Goal: Task Accomplishment & Management: Complete application form

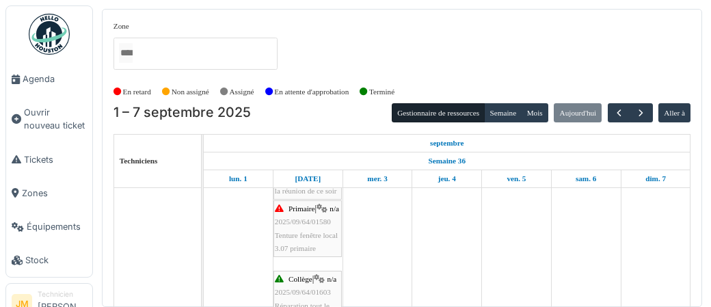
click at [281, 243] on span "Tenture fenêtre local 3.07 primaire" at bounding box center [306, 241] width 63 height 21
click at [284, 244] on span "Tenture fenêtre local 3.07 primaire" at bounding box center [306, 241] width 63 height 21
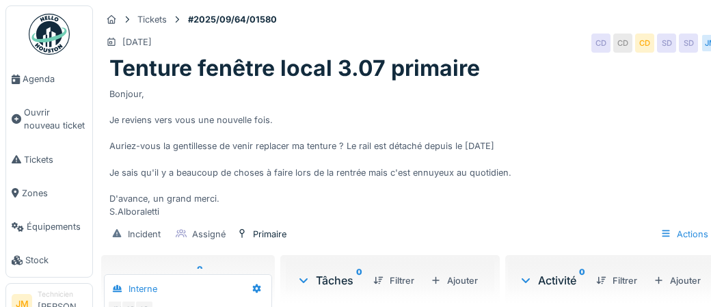
scroll to position [52, 0]
click at [679, 235] on div "Actions" at bounding box center [682, 234] width 60 height 20
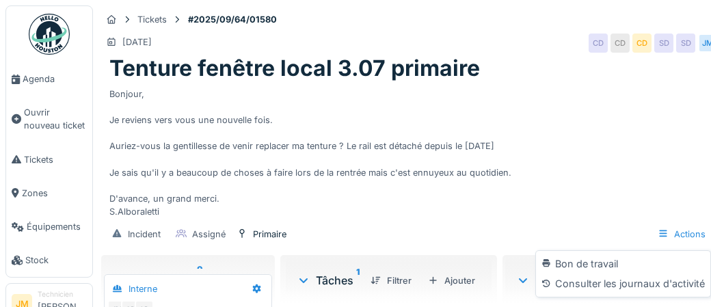
click at [520, 207] on div "Bonjour, Je reviens vers vous une nouvelle fois. Auriez-vous la gentillesse de …" at bounding box center [409, 150] width 600 height 137
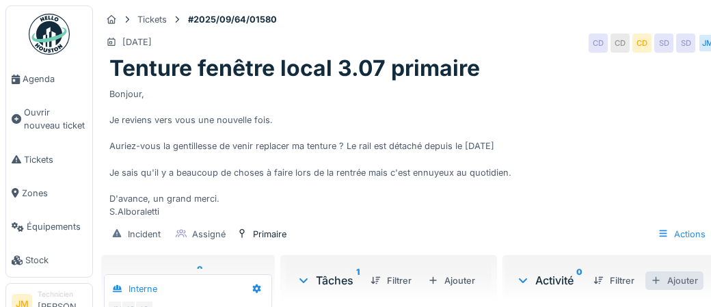
click at [681, 283] on div "Ajouter" at bounding box center [675, 280] width 58 height 18
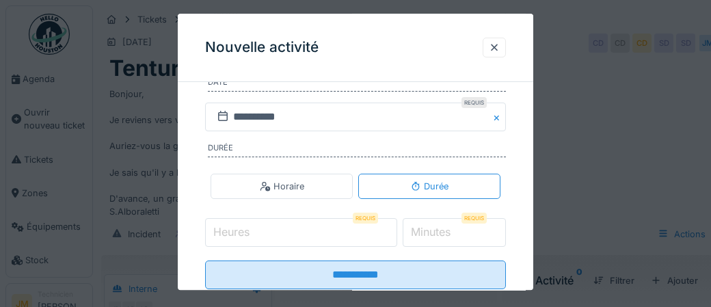
scroll to position [265, 0]
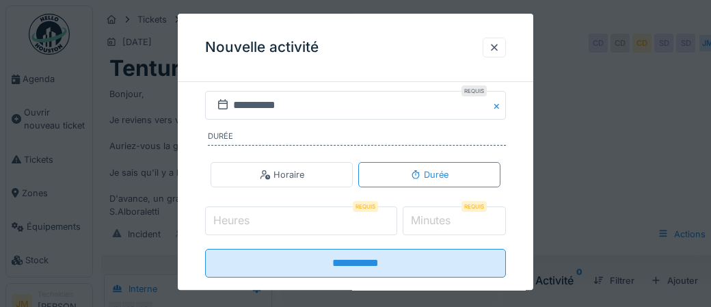
click at [254, 222] on input "Heures" at bounding box center [301, 221] width 192 height 29
type input "*"
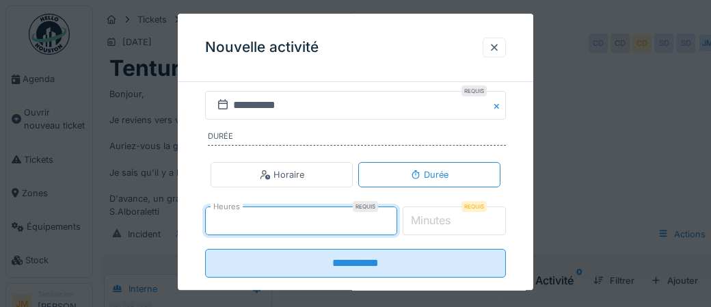
type input "*"
click at [438, 215] on label "Minutes" at bounding box center [430, 221] width 45 height 16
click at [438, 215] on input "*" at bounding box center [455, 221] width 104 height 29
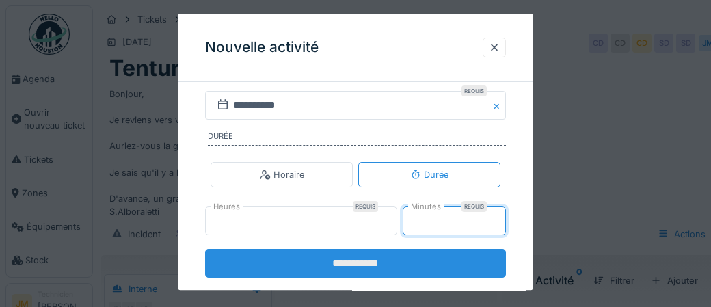
type input "**"
click at [349, 265] on input "**********" at bounding box center [355, 263] width 301 height 29
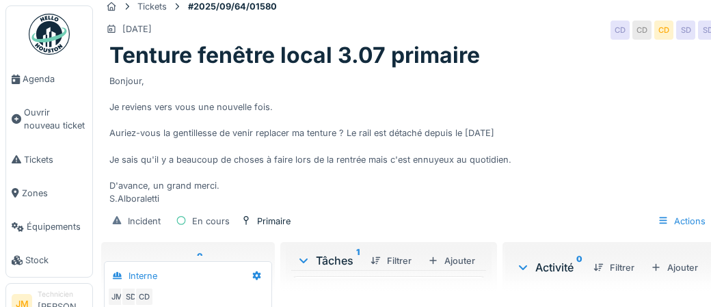
scroll to position [14, 0]
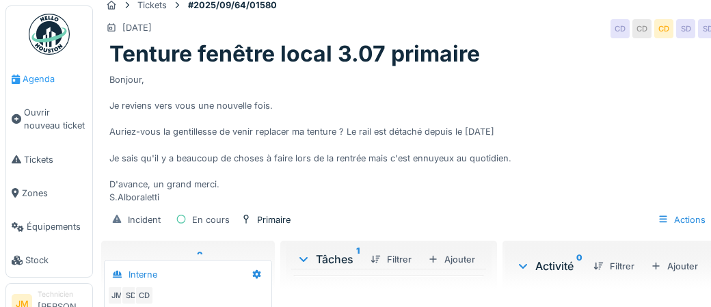
click at [41, 82] on span "Agenda" at bounding box center [55, 78] width 64 height 13
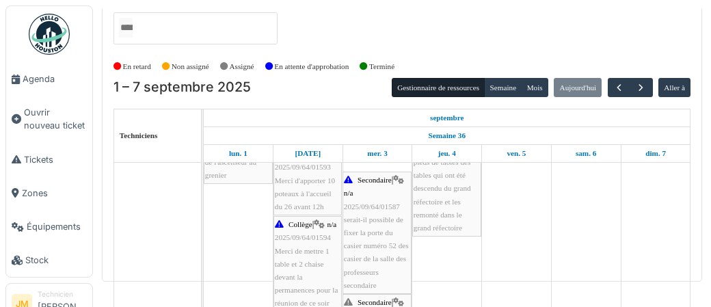
scroll to position [312, 0]
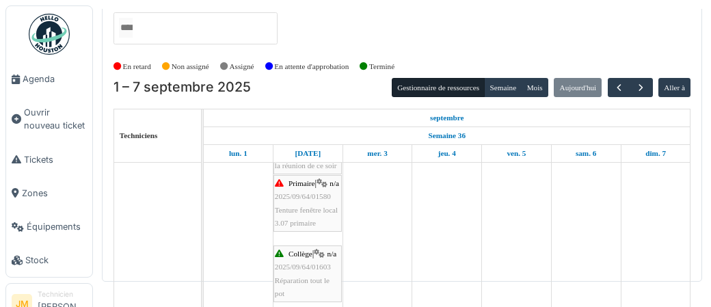
click at [291, 215] on div "Primaire | n/a 2025/09/64/01580 Tenture fenêtre local 3.07 primaire" at bounding box center [308, 203] width 66 height 53
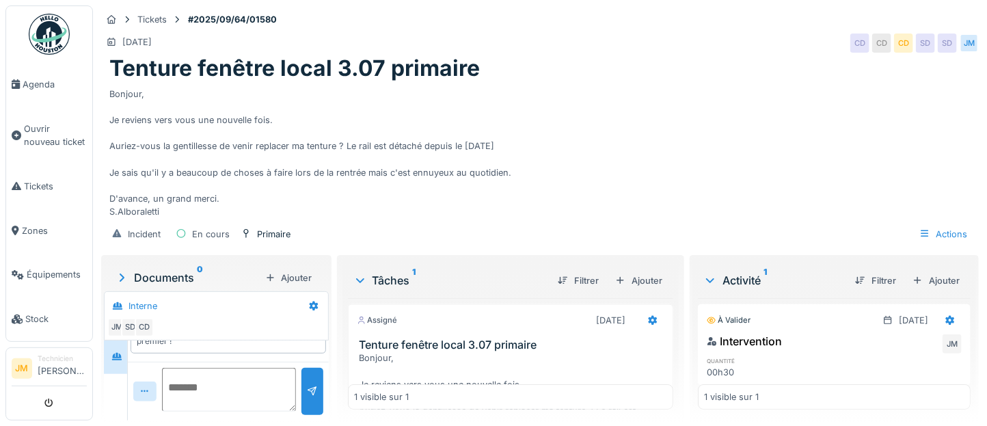
scroll to position [32, 0]
click at [711, 306] on div at bounding box center [839, 360] width 82 height 9
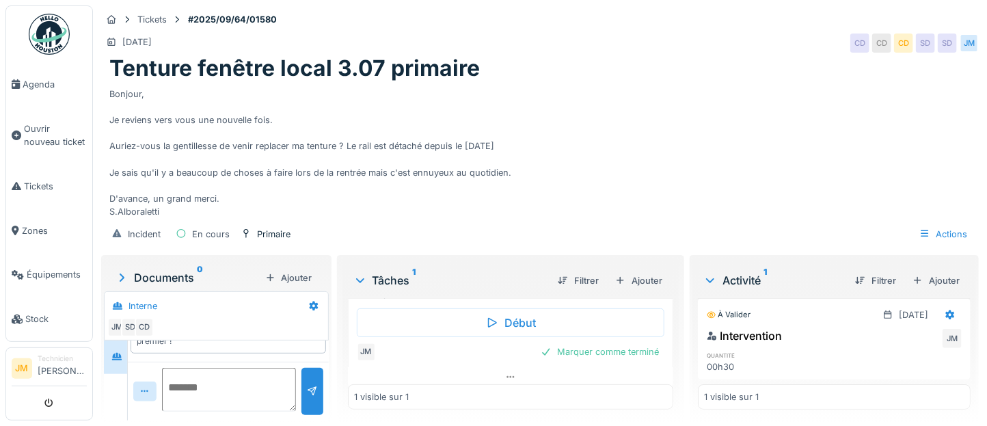
scroll to position [230, 0]
click at [625, 306] on div "Marquer comme terminé" at bounding box center [599, 343] width 129 height 18
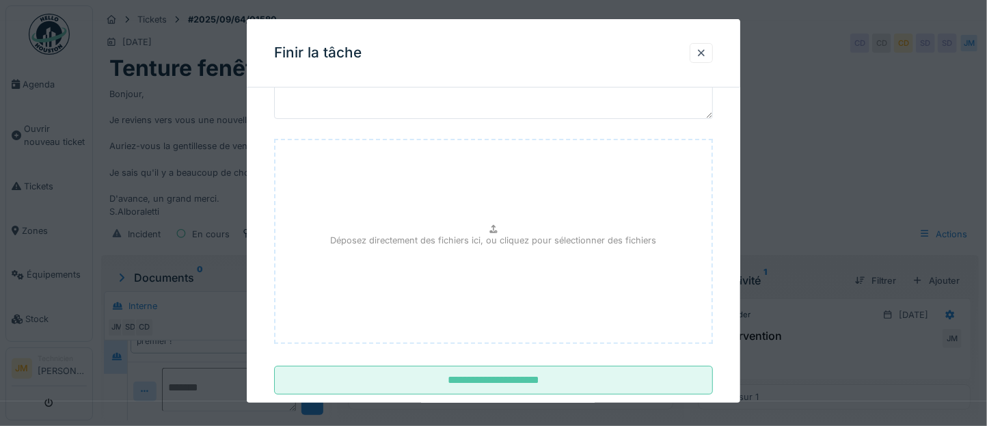
scroll to position [116, 0]
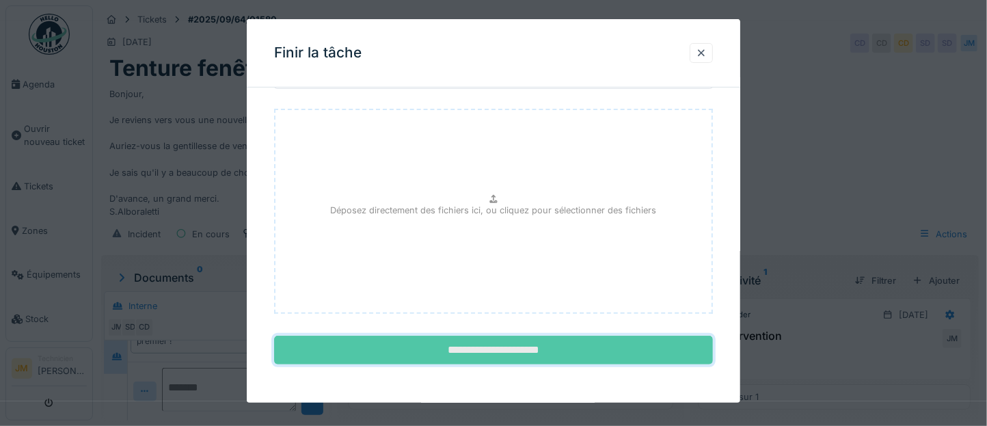
click at [600, 306] on input "**********" at bounding box center [493, 350] width 439 height 29
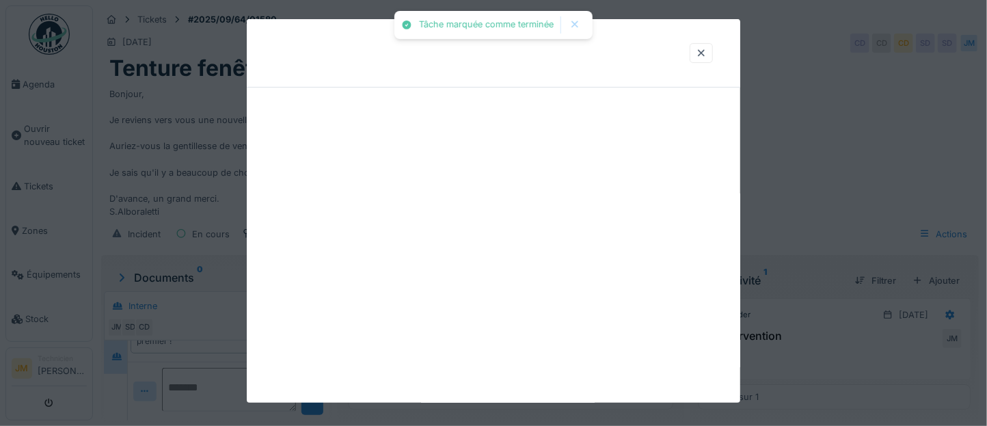
scroll to position [0, 0]
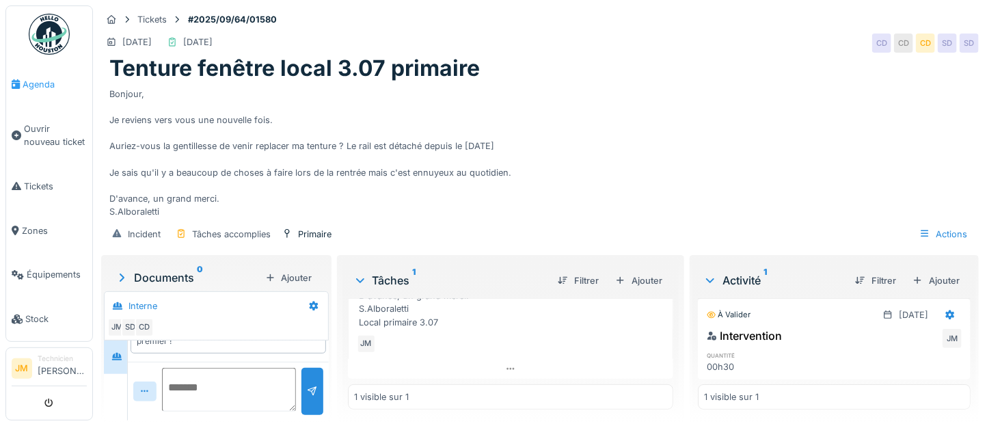
click at [36, 90] on span "Agenda" at bounding box center [55, 84] width 64 height 13
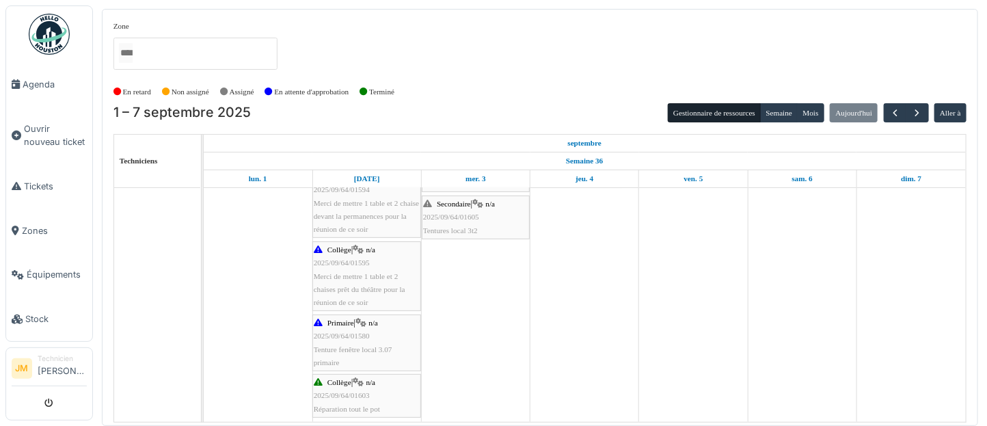
scroll to position [314, 0]
click at [354, 393] on span "2025/09/64/01603" at bounding box center [342, 391] width 56 height 8
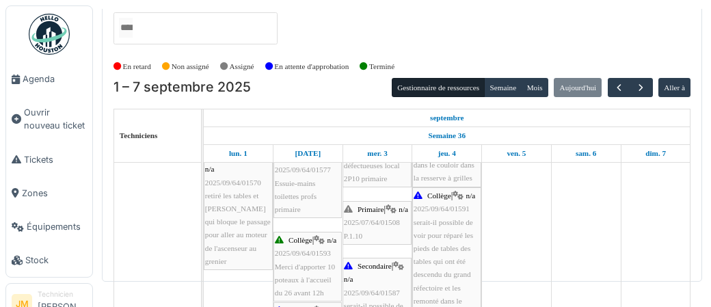
click at [376, 226] on span "2025/07/64/01508" at bounding box center [372, 222] width 56 height 8
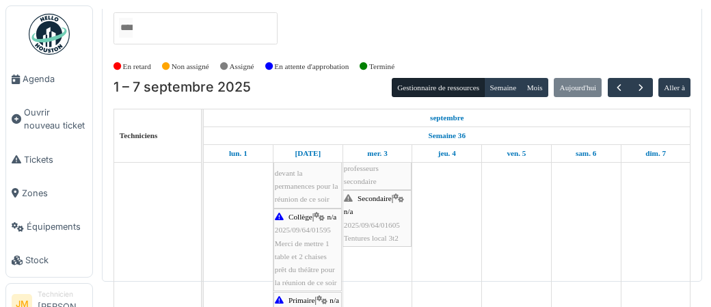
click at [377, 234] on span "Tentures local 3t2" at bounding box center [371, 238] width 55 height 8
click at [55, 162] on span "Tickets" at bounding box center [55, 159] width 63 height 13
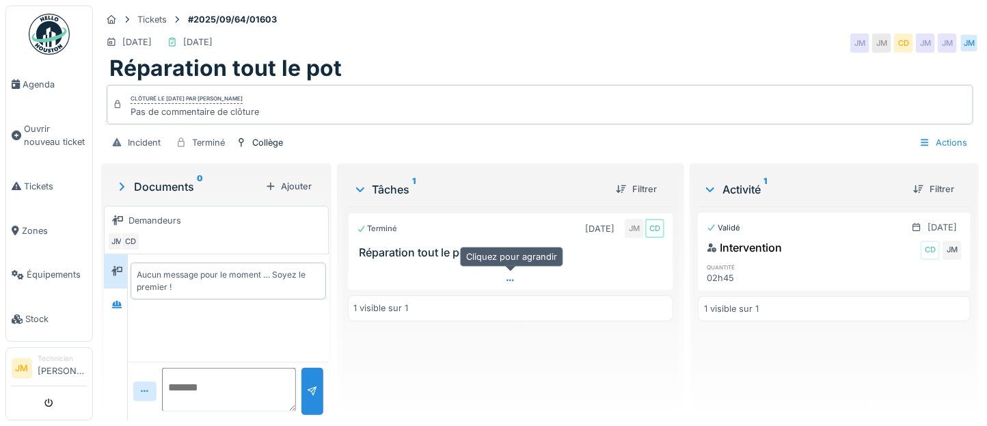
click at [605, 271] on div at bounding box center [511, 281] width 326 height 20
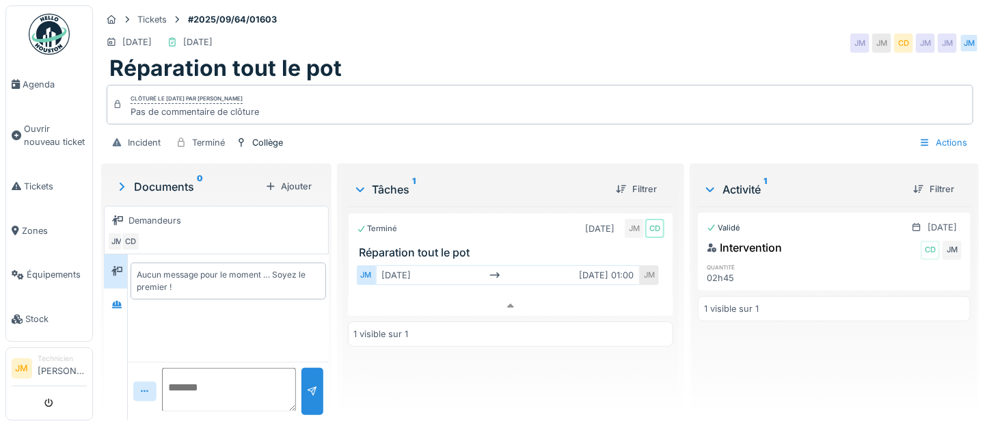
click at [587, 260] on div "JM mar. 02/09 mar. 02/09 01:00 JM" at bounding box center [511, 278] width 326 height 36
click at [509, 244] on div "Terminé 02/09/2025 JM CD Réparation tout le pot" at bounding box center [511, 236] width 326 height 47
click at [523, 305] on div at bounding box center [511, 306] width 326 height 20
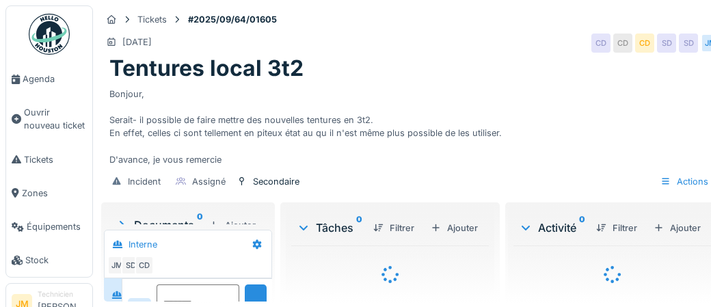
scroll to position [52, 0]
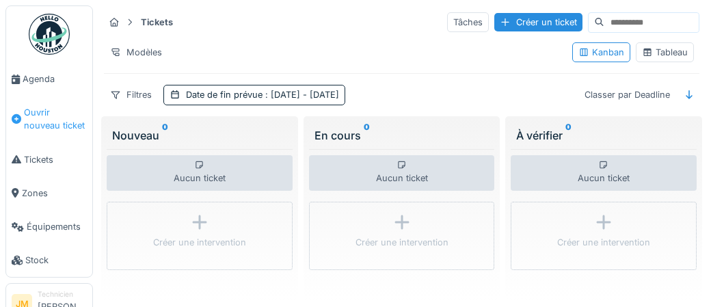
click at [47, 116] on span "Ouvrir nouveau ticket" at bounding box center [55, 119] width 63 height 26
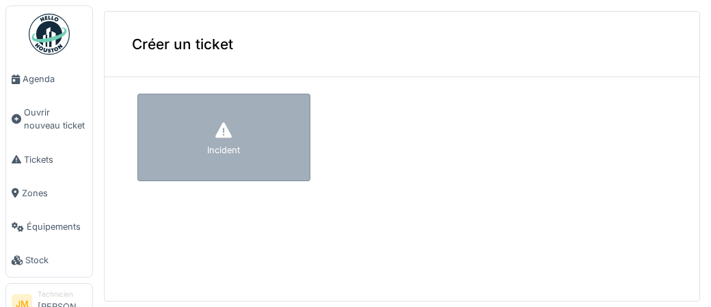
click at [235, 144] on div "Incident" at bounding box center [223, 150] width 33 height 13
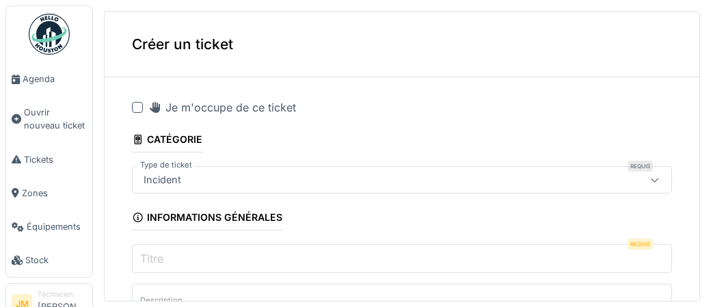
click at [135, 109] on div at bounding box center [137, 107] width 11 height 11
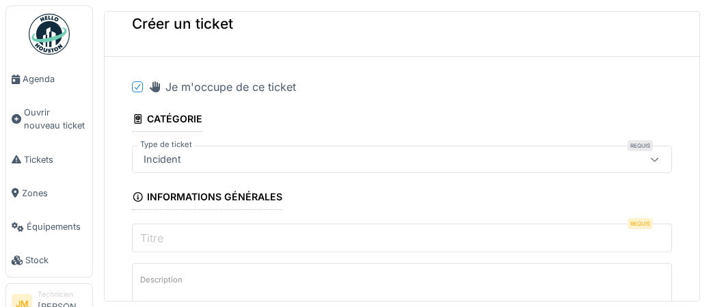
scroll to position [31, 0]
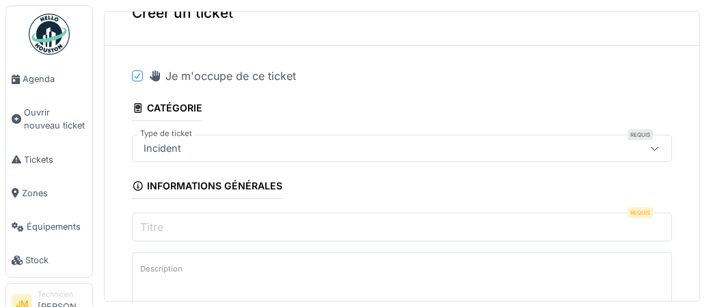
click at [204, 221] on input "Titre" at bounding box center [402, 227] width 540 height 29
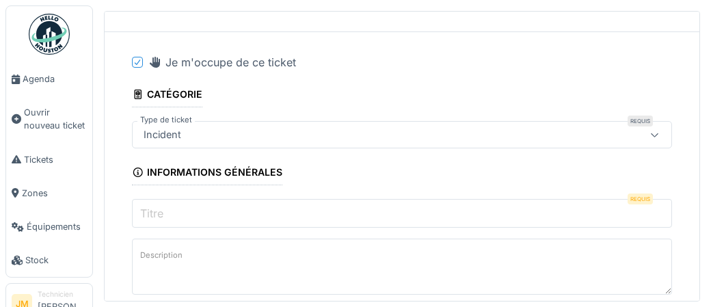
scroll to position [60, 0]
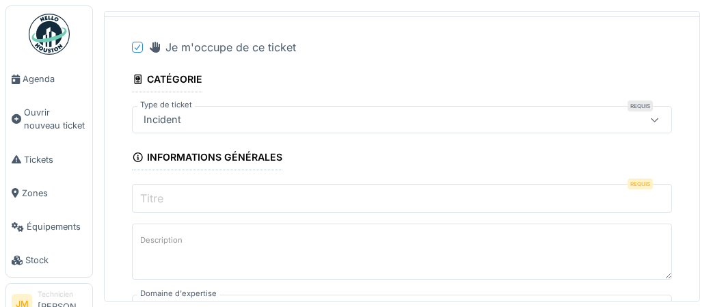
click at [211, 196] on input "Titre" at bounding box center [402, 198] width 540 height 29
click at [178, 200] on input "Titre" at bounding box center [402, 198] width 540 height 29
paste input "**********"
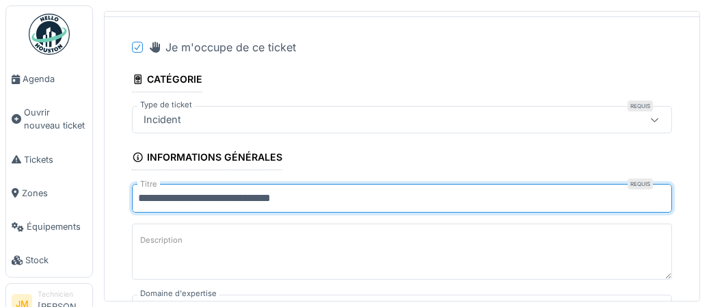
click at [269, 200] on input "**********" at bounding box center [402, 198] width 540 height 29
click at [260, 202] on input "**********" at bounding box center [402, 198] width 540 height 29
click at [271, 202] on input "**********" at bounding box center [402, 198] width 540 height 29
click at [274, 198] on input "**********" at bounding box center [402, 198] width 540 height 29
type input "**********"
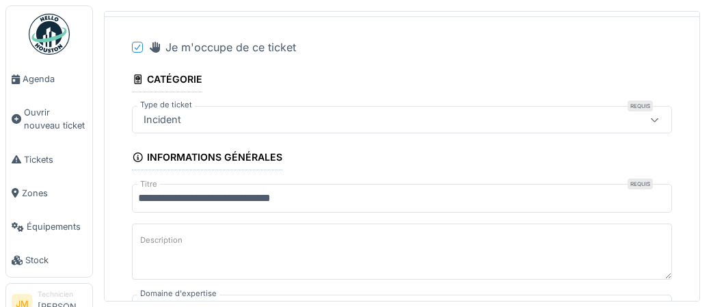
click at [222, 243] on textarea "Description" at bounding box center [402, 252] width 540 height 56
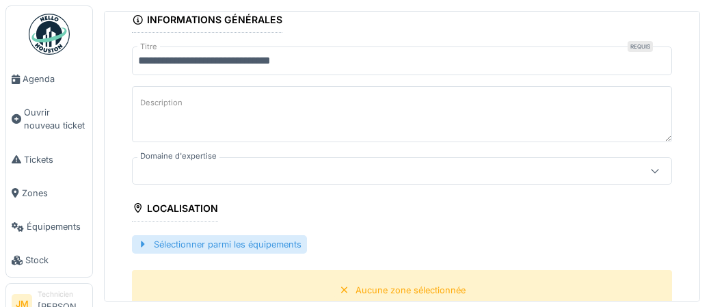
scroll to position [222, 0]
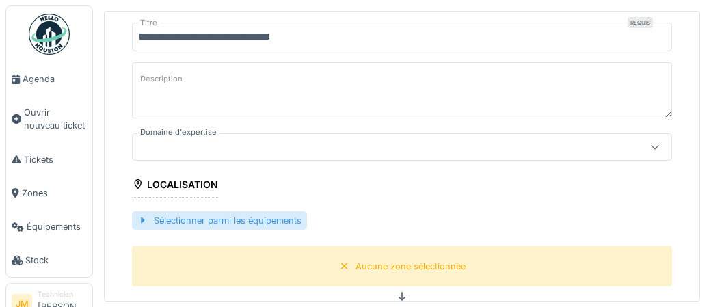
click at [209, 223] on div "Sélectionner parmi les équipements" at bounding box center [219, 220] width 175 height 18
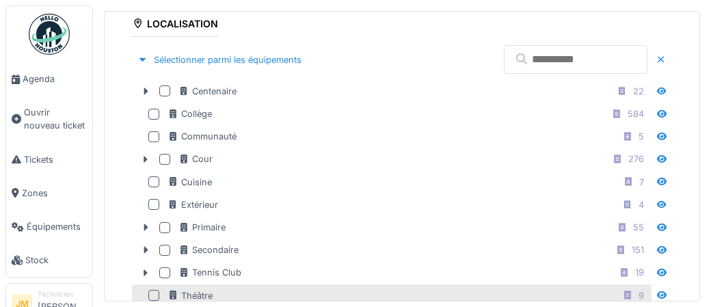
scroll to position [391, 0]
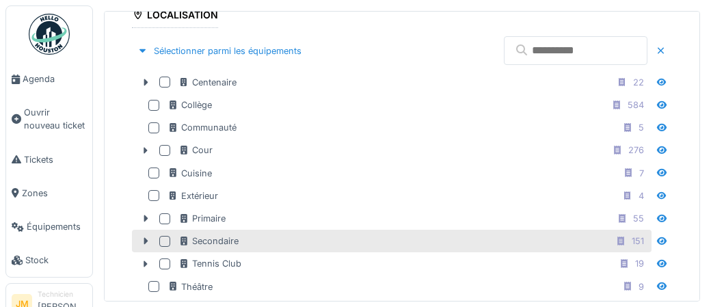
click at [165, 242] on div at bounding box center [164, 241] width 11 height 11
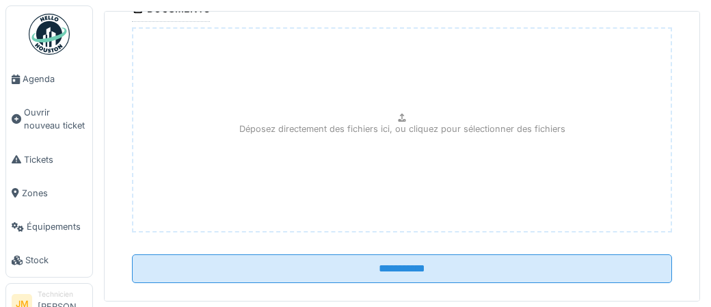
scroll to position [855, 0]
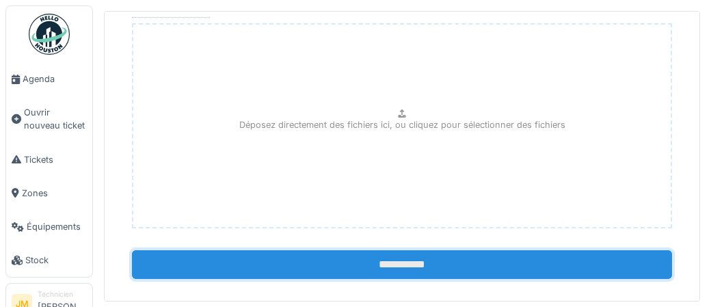
click at [397, 259] on input "**********" at bounding box center [402, 264] width 540 height 29
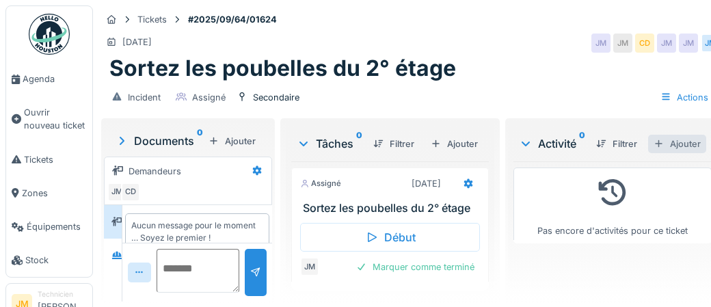
scroll to position [15, 0]
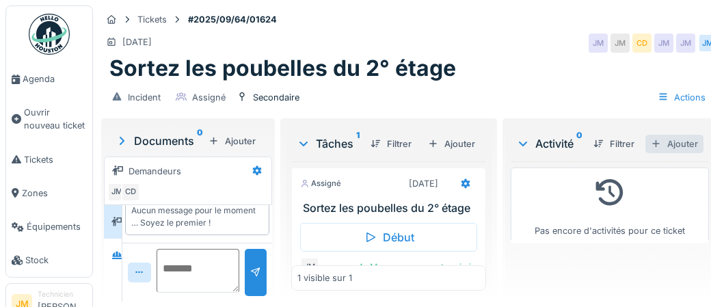
click at [677, 145] on div "Ajouter" at bounding box center [675, 144] width 58 height 18
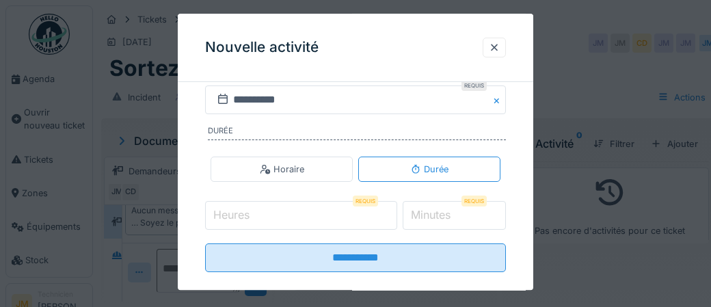
scroll to position [287, 0]
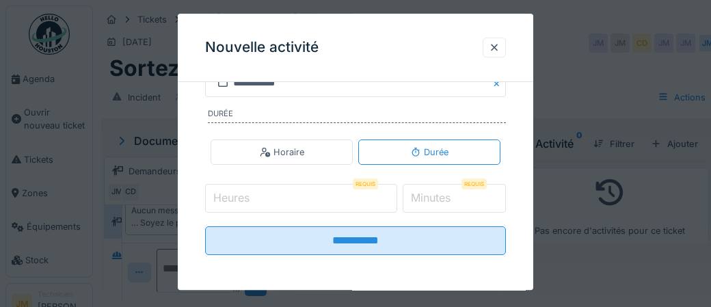
click at [252, 198] on label "Heures" at bounding box center [232, 198] width 42 height 16
click at [252, 198] on input "Heures" at bounding box center [301, 198] width 192 height 29
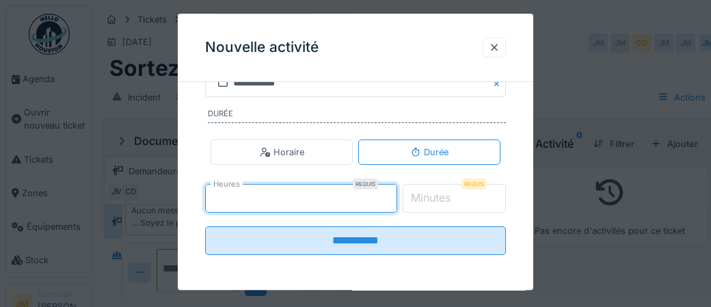
type input "*"
click at [439, 196] on label "Minutes" at bounding box center [430, 198] width 45 height 16
click at [439, 196] on input "*" at bounding box center [455, 198] width 104 height 29
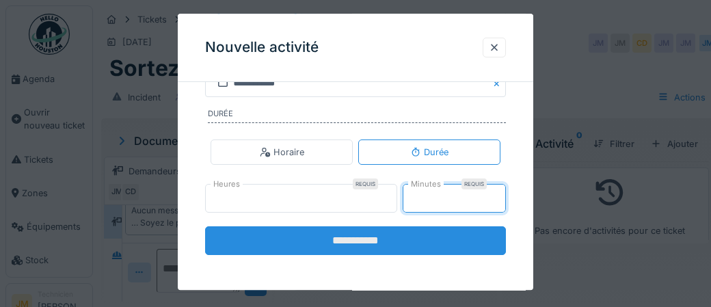
type input "**"
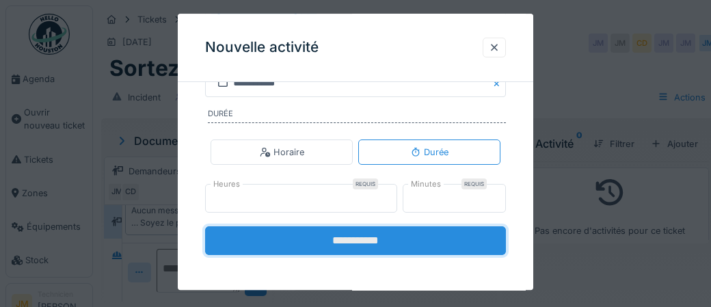
click at [367, 241] on input "**********" at bounding box center [355, 240] width 301 height 29
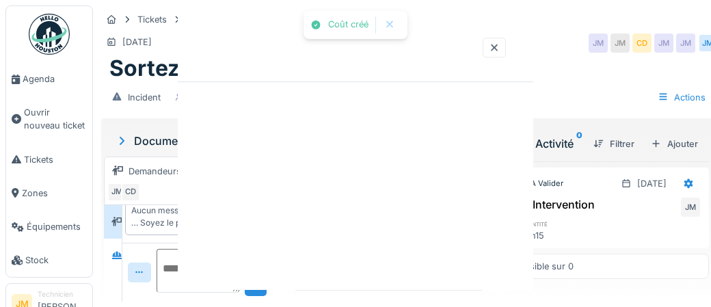
scroll to position [0, 0]
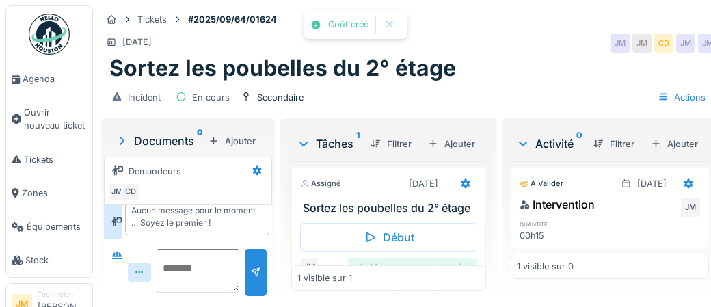
click at [410, 264] on div "Marquer comme terminé" at bounding box center [412, 267] width 129 height 18
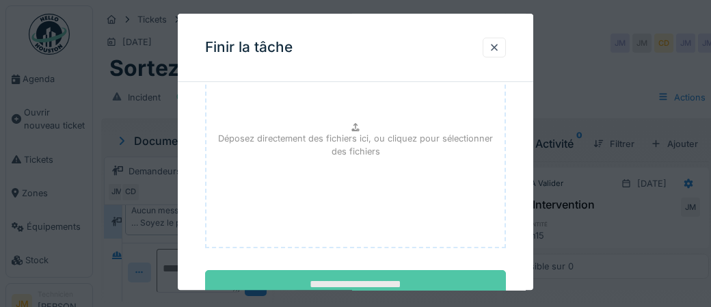
scroll to position [223, 0]
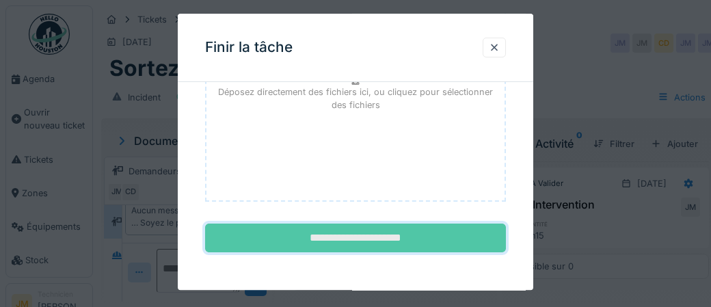
click at [397, 246] on input "**********" at bounding box center [355, 238] width 301 height 29
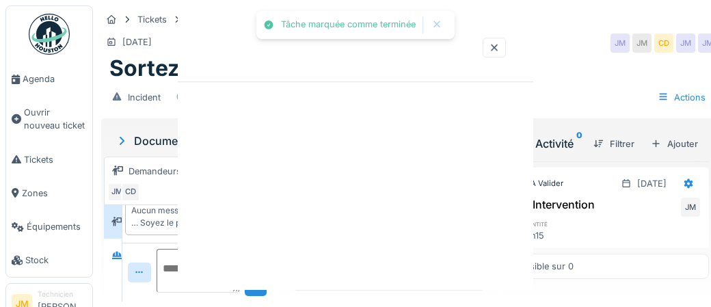
scroll to position [0, 0]
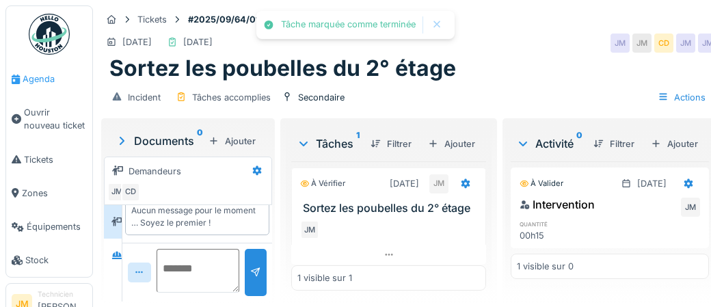
click at [38, 79] on span "Agenda" at bounding box center [55, 78] width 64 height 13
